Goal: Check status

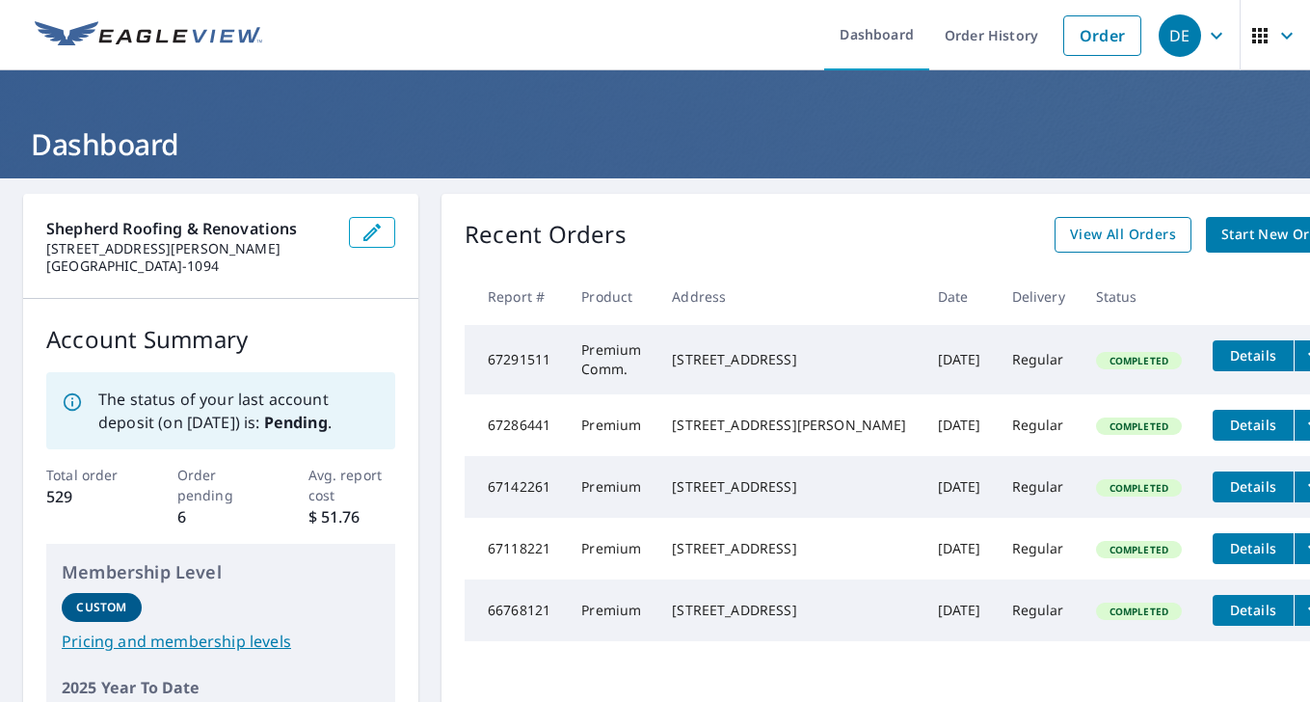
click at [1070, 229] on span "View All Orders" at bounding box center [1123, 235] width 106 height 24
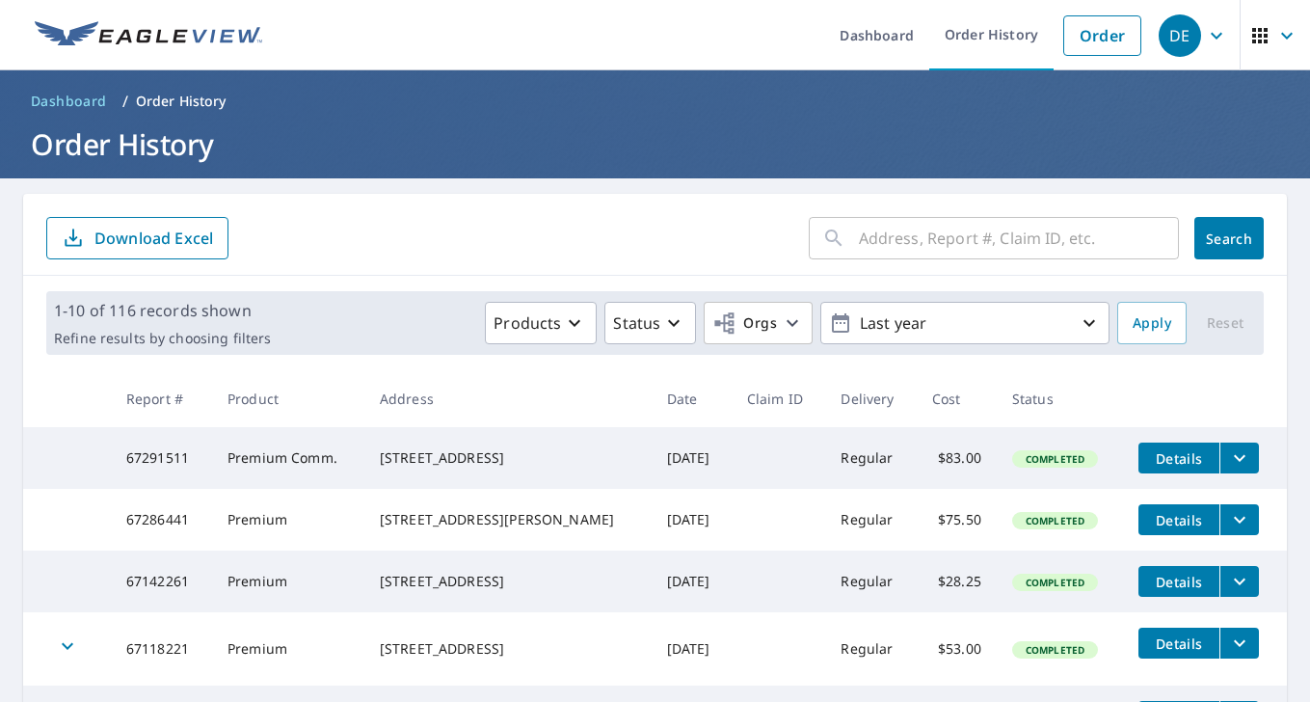
click at [1165, 458] on span "Details" at bounding box center [1179, 458] width 58 height 18
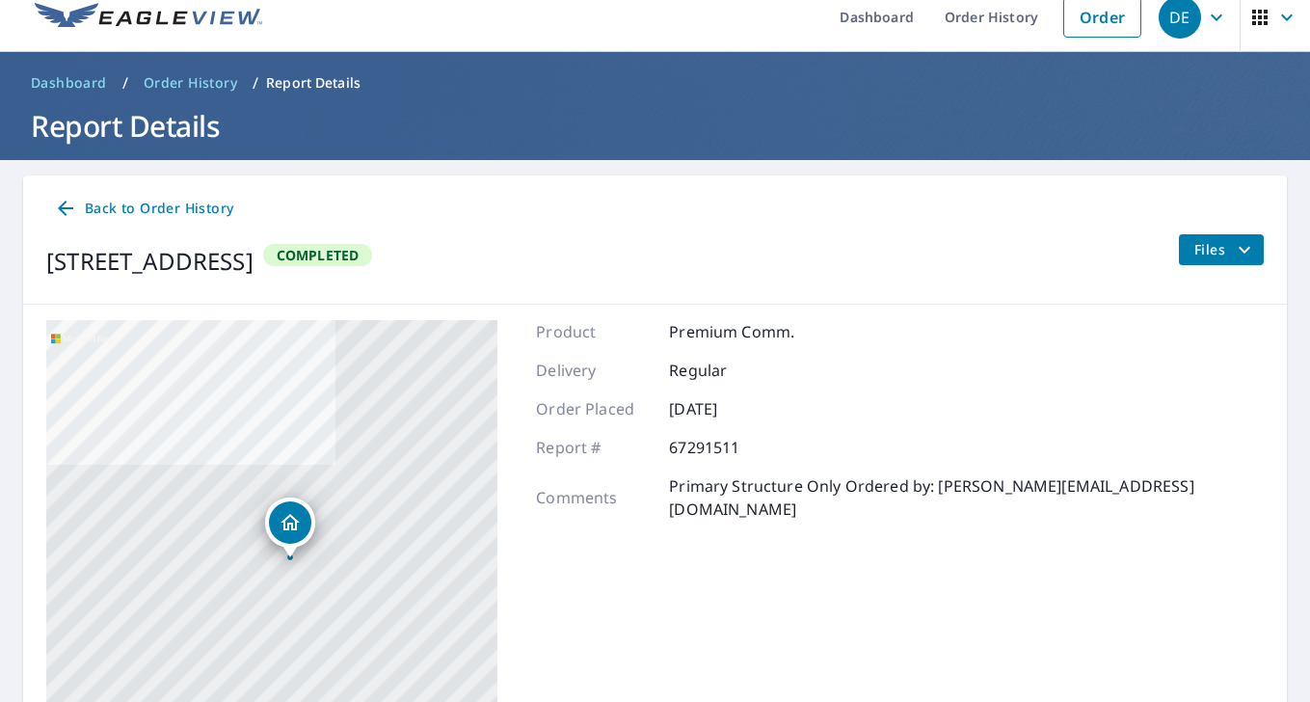
scroll to position [21, 0]
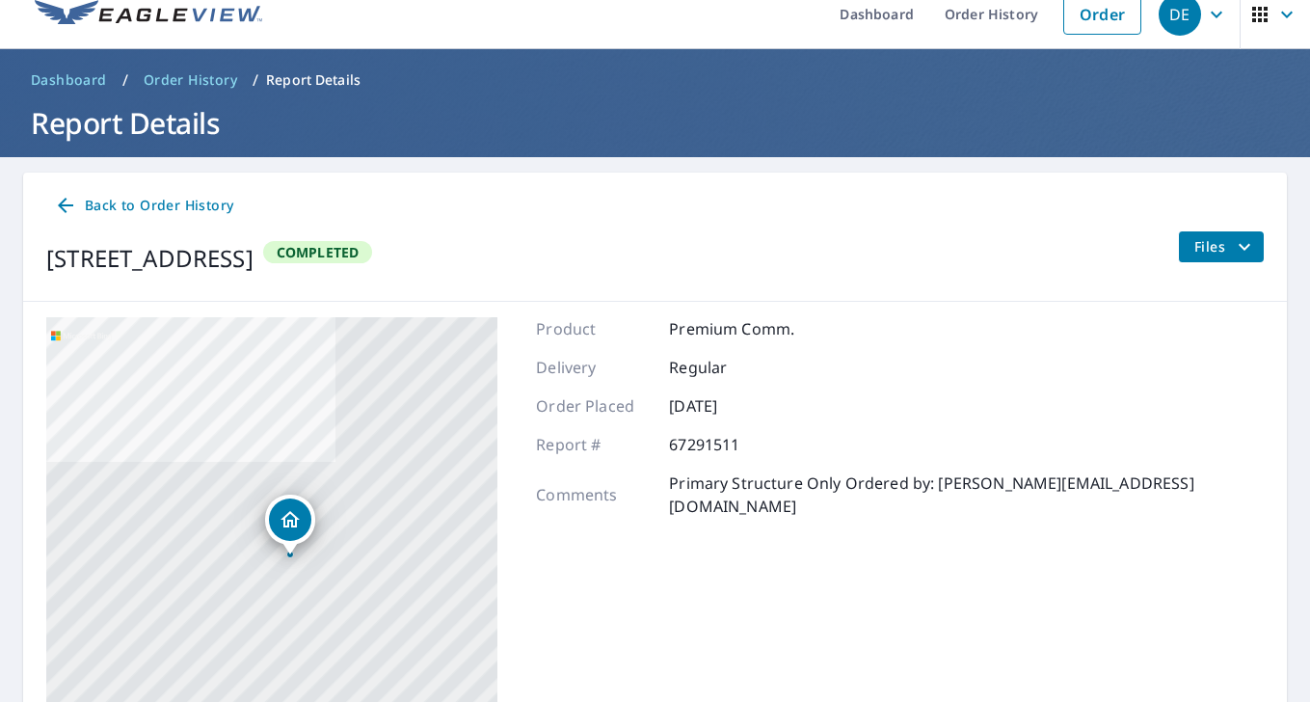
drag, startPoint x: 46, startPoint y: 259, endPoint x: 527, endPoint y: 272, distance: 481.0
click at [372, 278] on div "[STREET_ADDRESS] Completed" at bounding box center [209, 258] width 326 height 54
copy div "[STREET_ADDRESS]"
click at [68, 205] on icon at bounding box center [65, 205] width 15 height 15
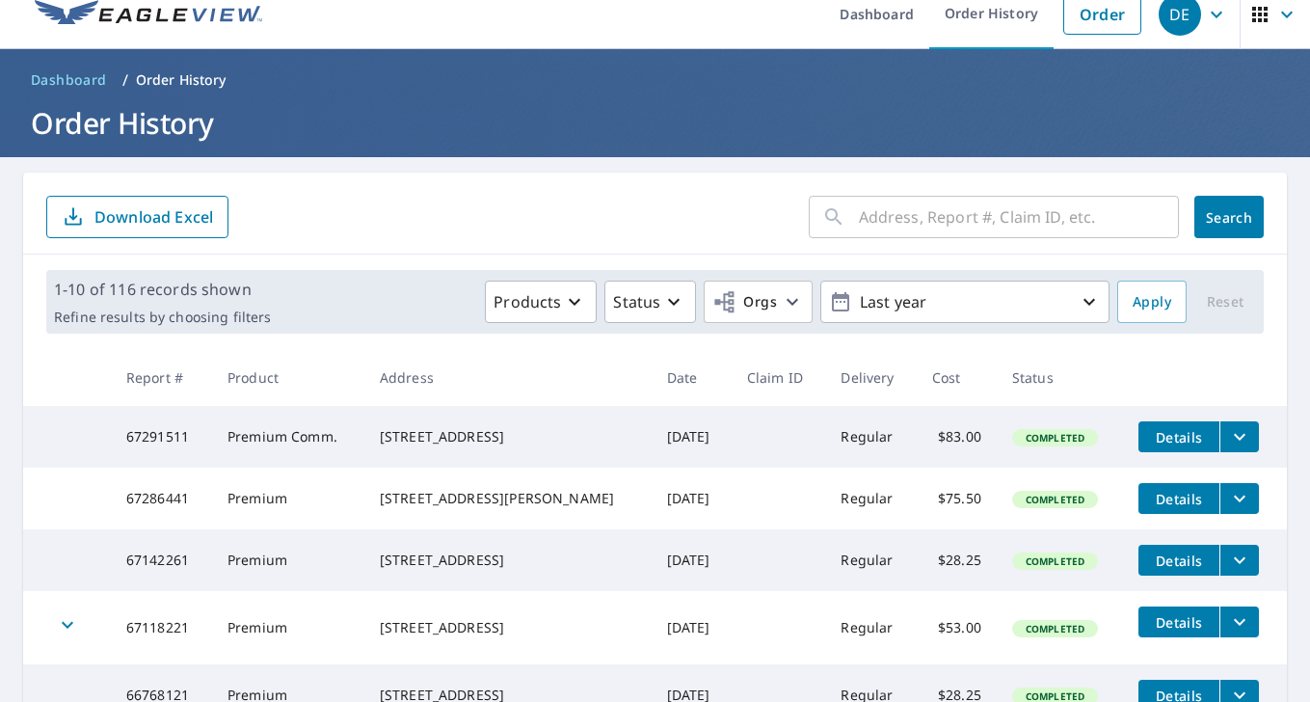
click at [1240, 440] on icon "filesDropdownBtn-67291511" at bounding box center [1239, 436] width 23 height 23
